Goal: Book appointment/travel/reservation

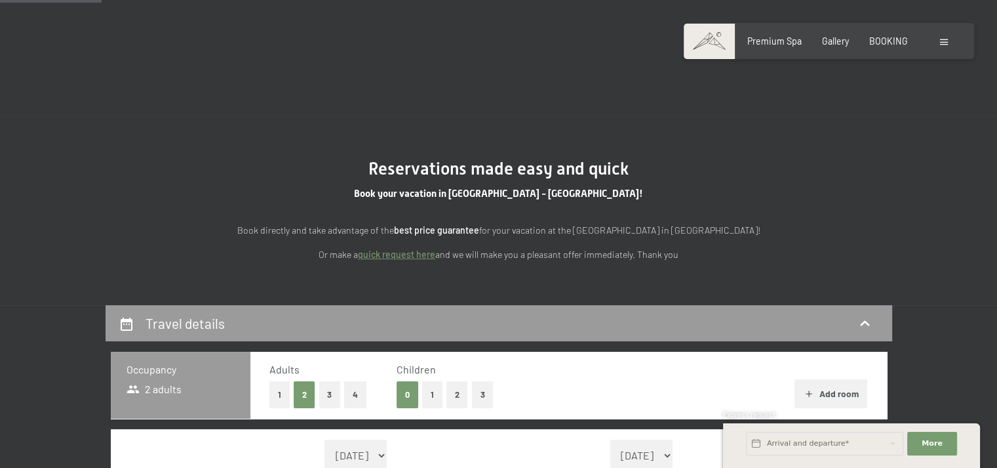
scroll to position [214, 0]
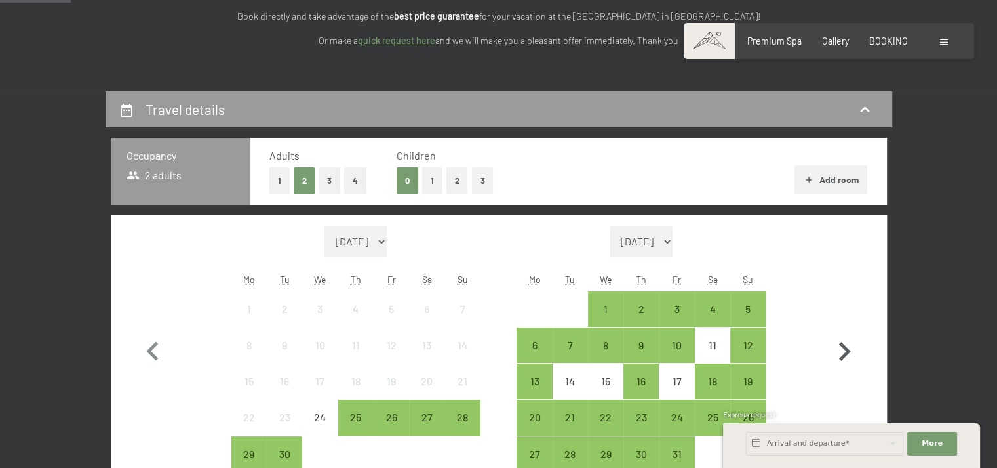
click at [845, 351] on icon "button" at bounding box center [845, 351] width 38 height 38
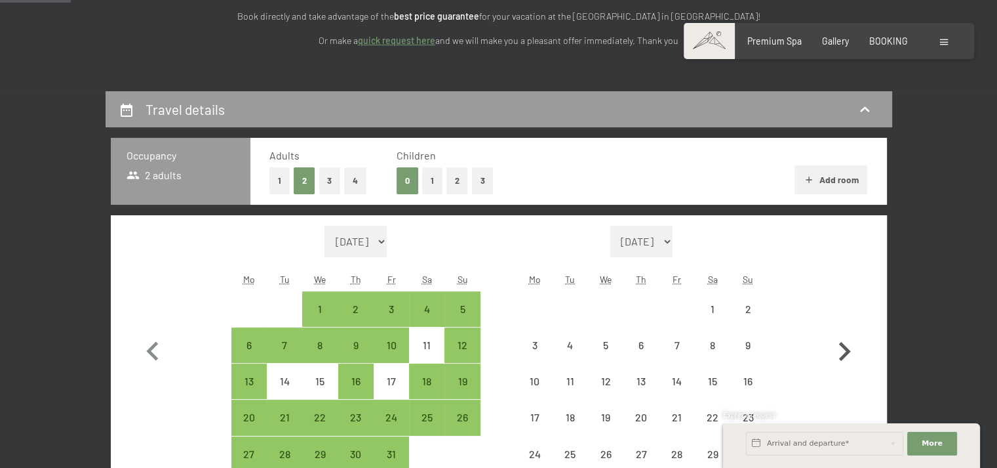
select select "[DATE]"
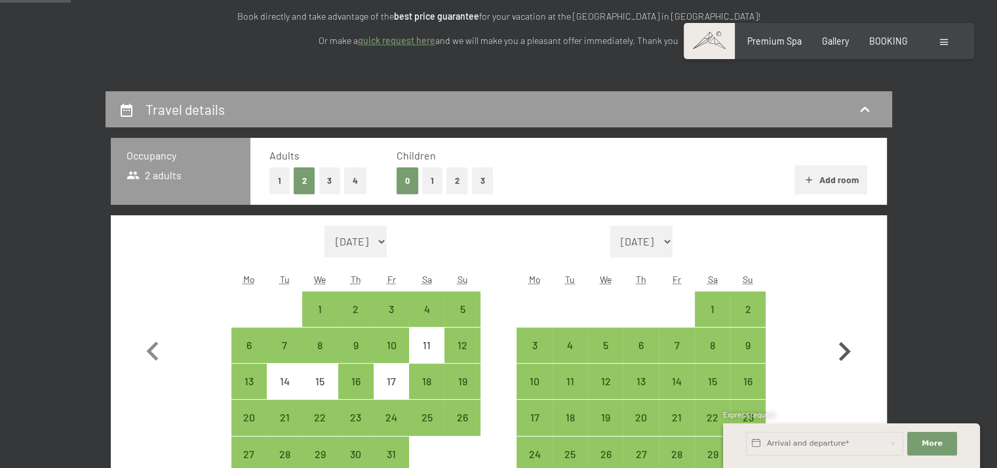
click at [845, 351] on icon "button" at bounding box center [845, 351] width 38 height 38
select select "[DATE]"
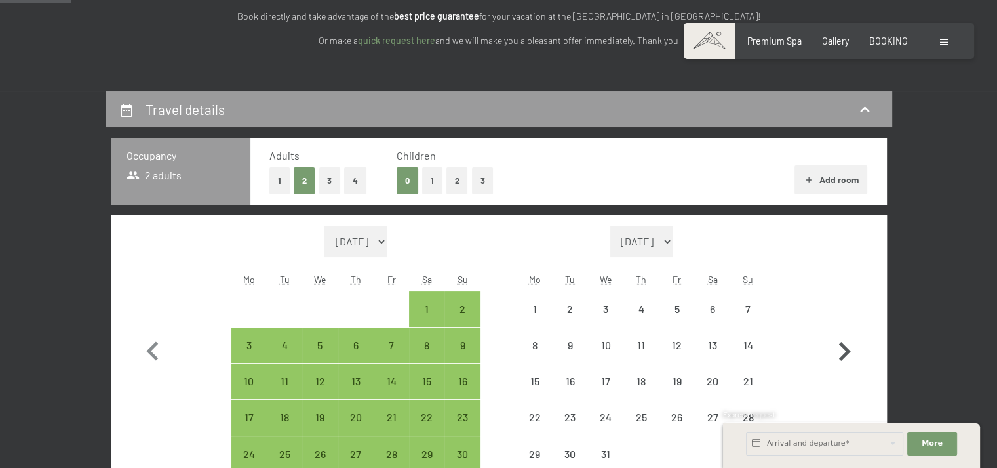
select select "[DATE]"
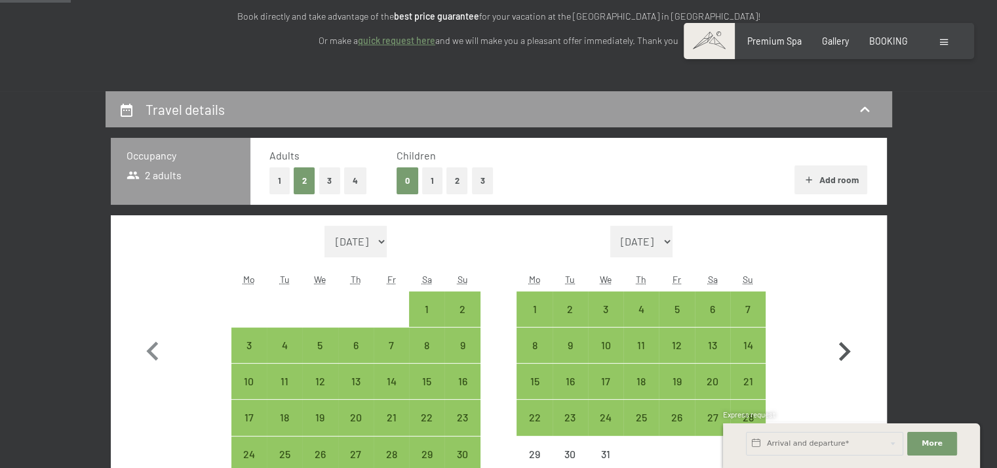
click at [845, 351] on icon "button" at bounding box center [845, 351] width 38 height 38
select select "[DATE]"
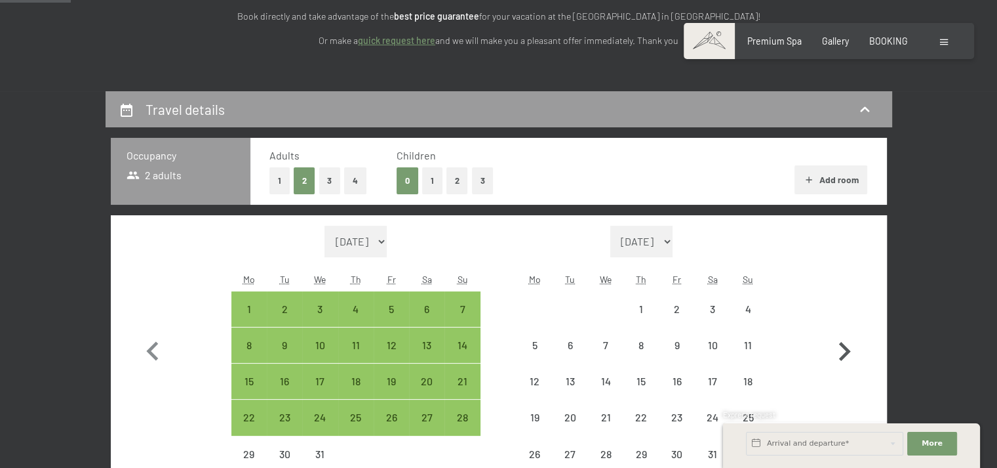
select select "[DATE]"
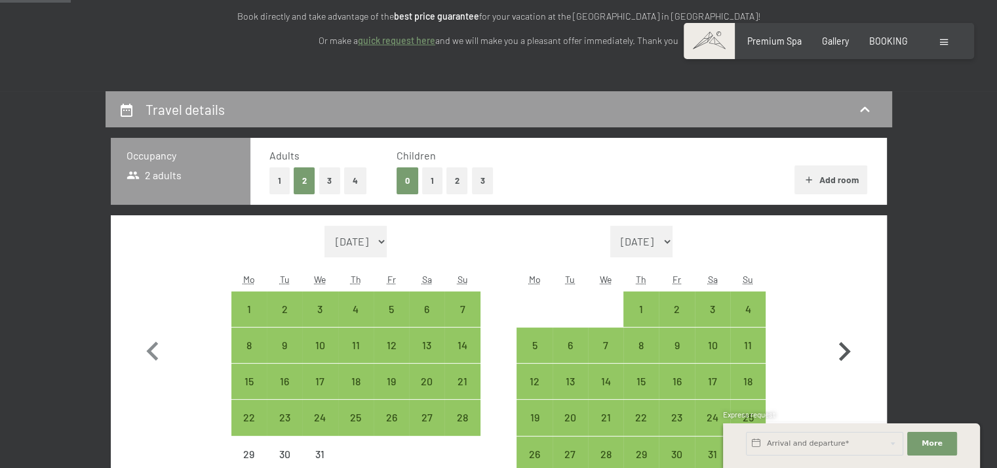
click at [845, 351] on icon "button" at bounding box center [845, 351] width 38 height 38
select select "[DATE]"
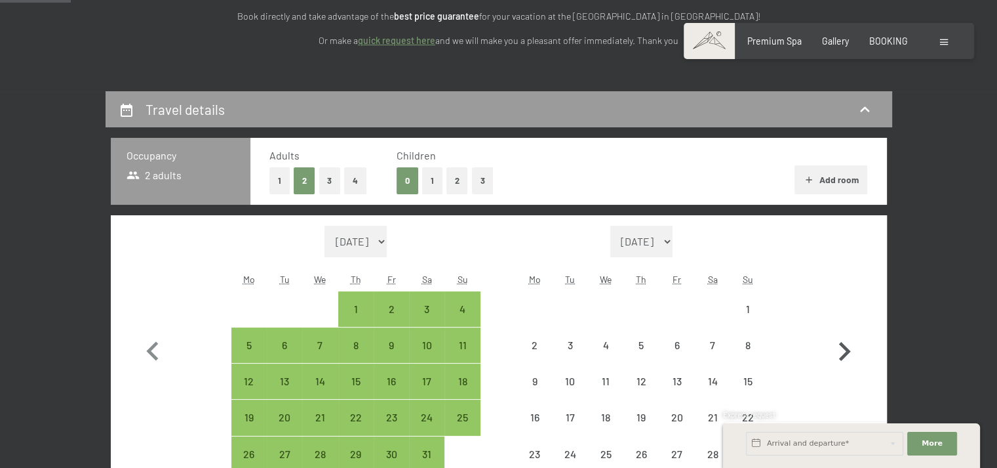
select select "[DATE]"
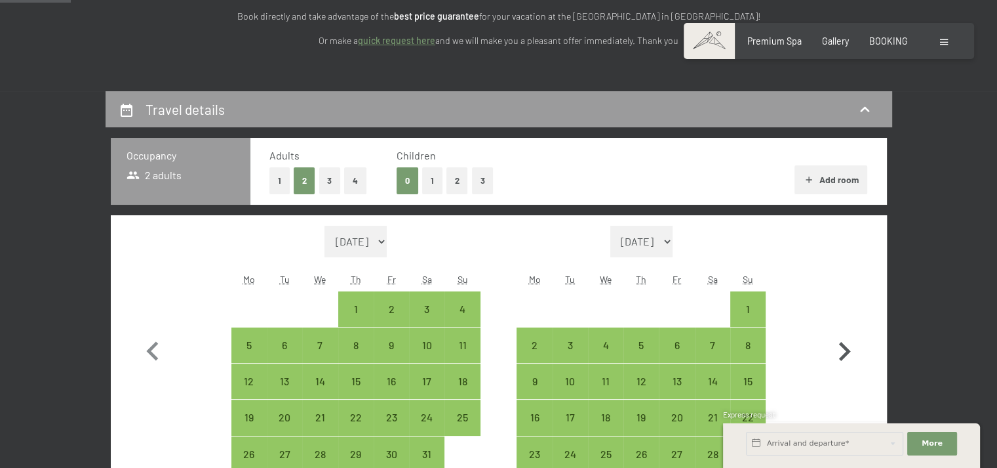
click at [845, 351] on icon "button" at bounding box center [845, 351] width 38 height 38
select select "[DATE]"
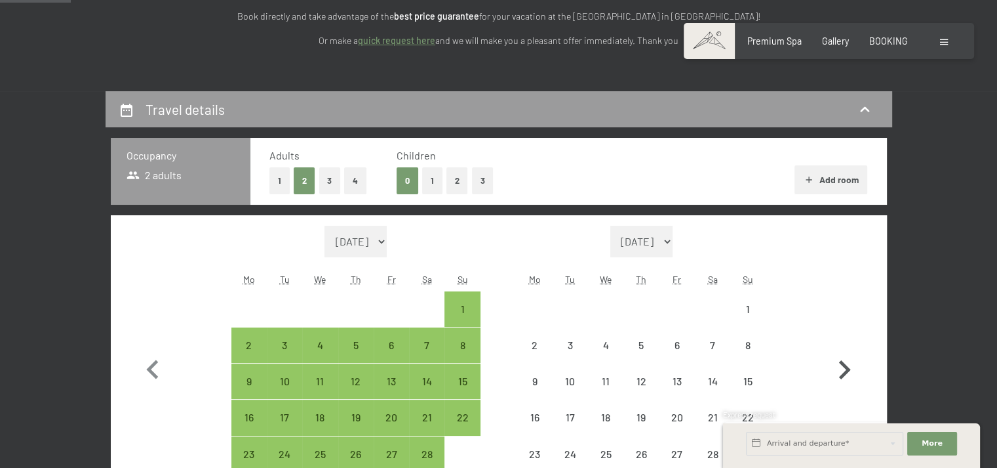
select select "[DATE]"
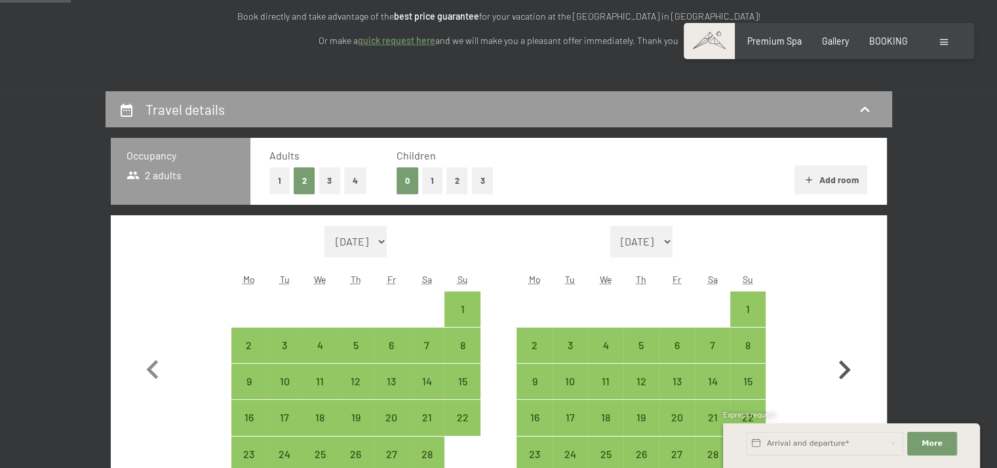
click at [845, 351] on icon "button" at bounding box center [845, 370] width 38 height 38
select select "[DATE]"
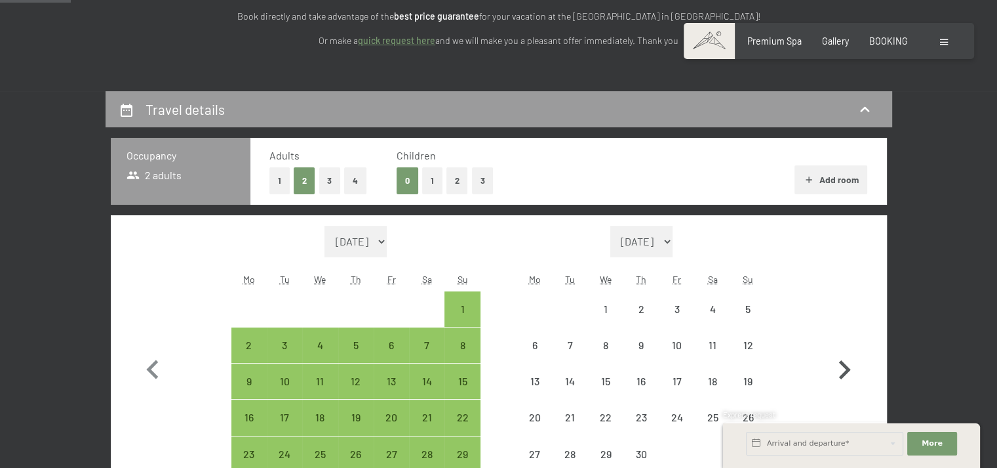
select select "[DATE]"
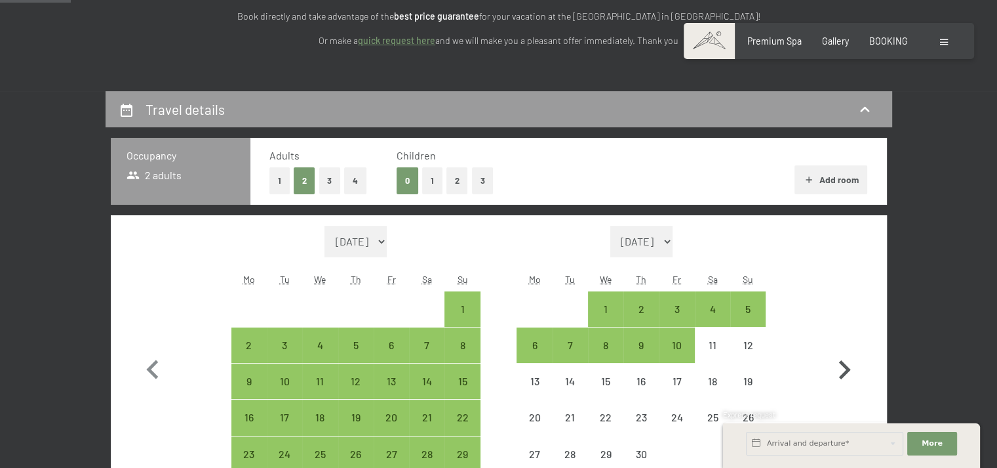
click at [843, 362] on icon "button" at bounding box center [845, 369] width 12 height 19
select select "[DATE]"
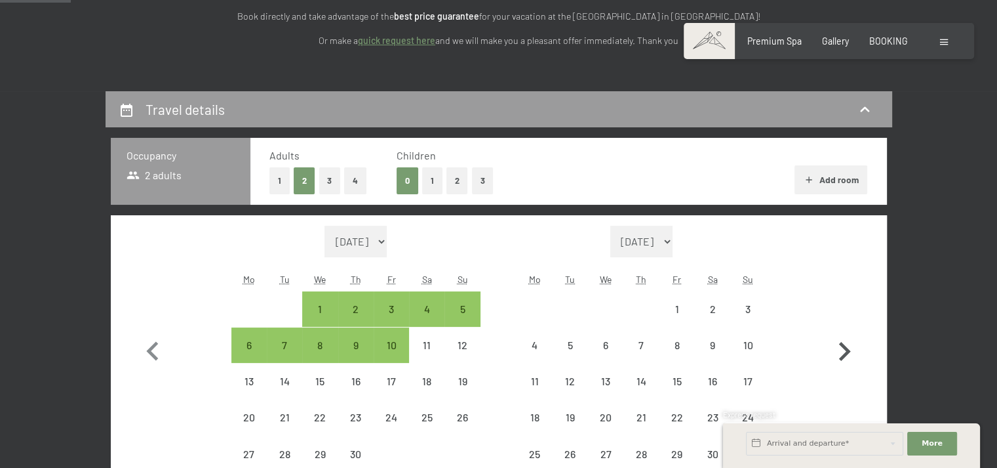
select select "[DATE]"
